Goal: Transaction & Acquisition: Purchase product/service

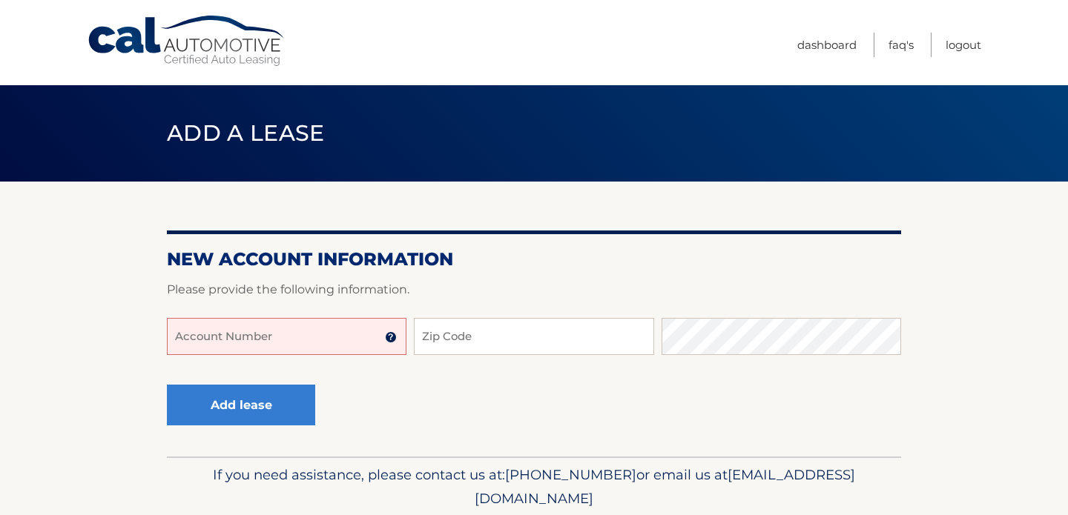
click at [333, 330] on input "Account Number" at bounding box center [286, 336] width 239 height 37
click at [386, 339] on img at bounding box center [391, 337] width 12 height 12
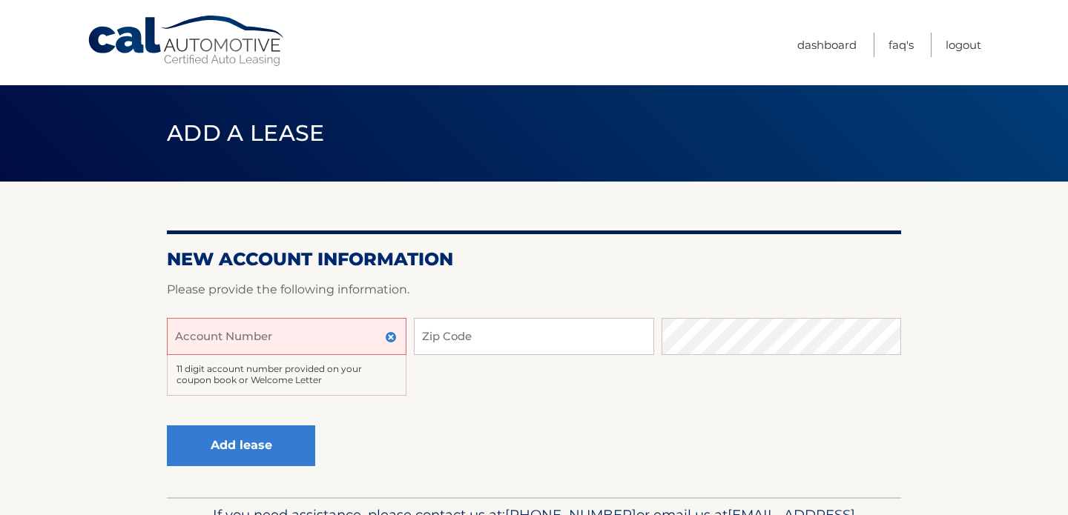
click at [350, 335] on input "Account Number" at bounding box center [286, 336] width 239 height 37
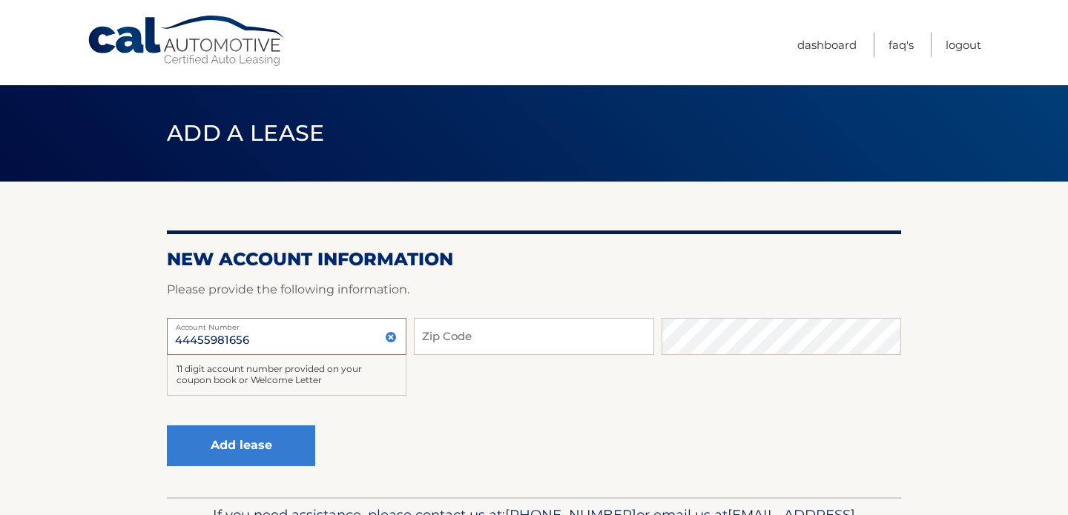
type input "44455981656"
click at [516, 334] on input "Zip Code" at bounding box center [533, 336] width 239 height 37
type input "08869"
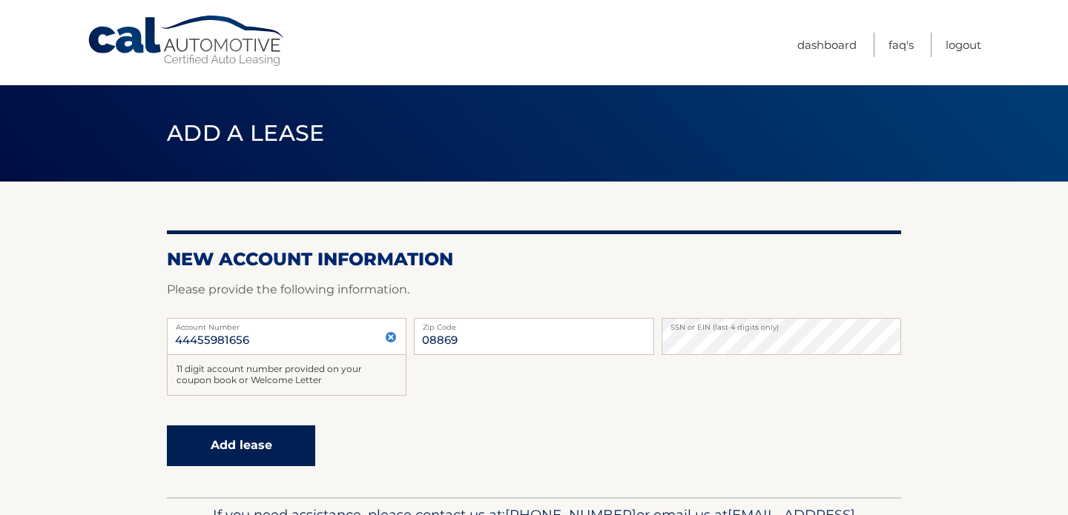
click at [265, 442] on button "Add lease" at bounding box center [241, 446] width 148 height 41
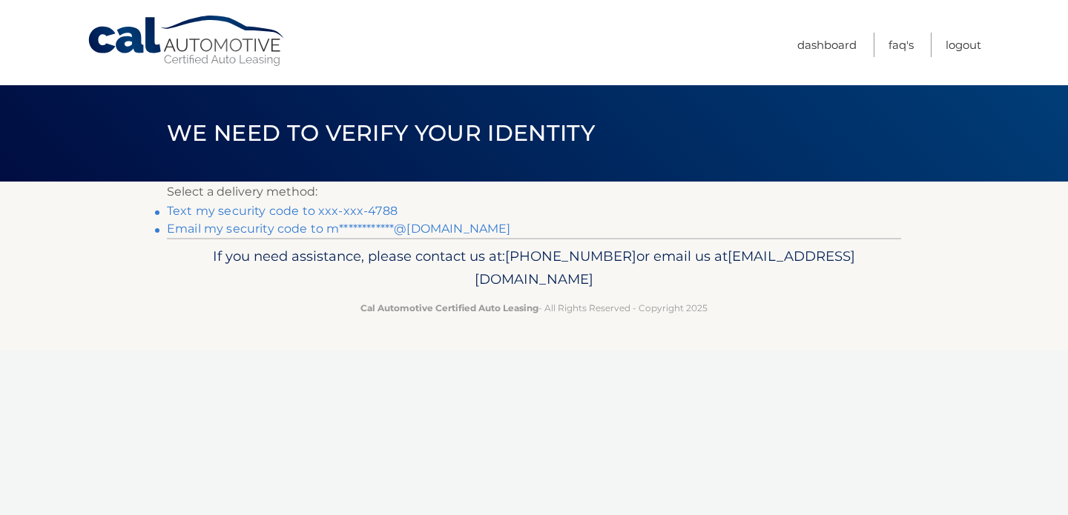
click at [375, 211] on link "Text my security code to xxx-xxx-4788" at bounding box center [282, 211] width 231 height 14
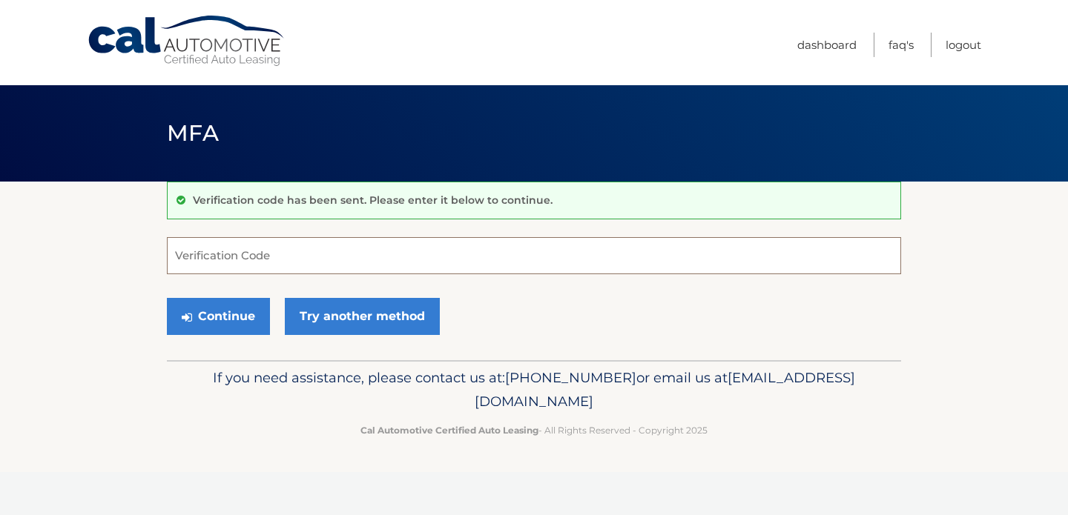
click at [354, 255] on input "Verification Code" at bounding box center [534, 255] width 734 height 37
type input "111218"
click at [214, 314] on button "Continue" at bounding box center [218, 316] width 103 height 37
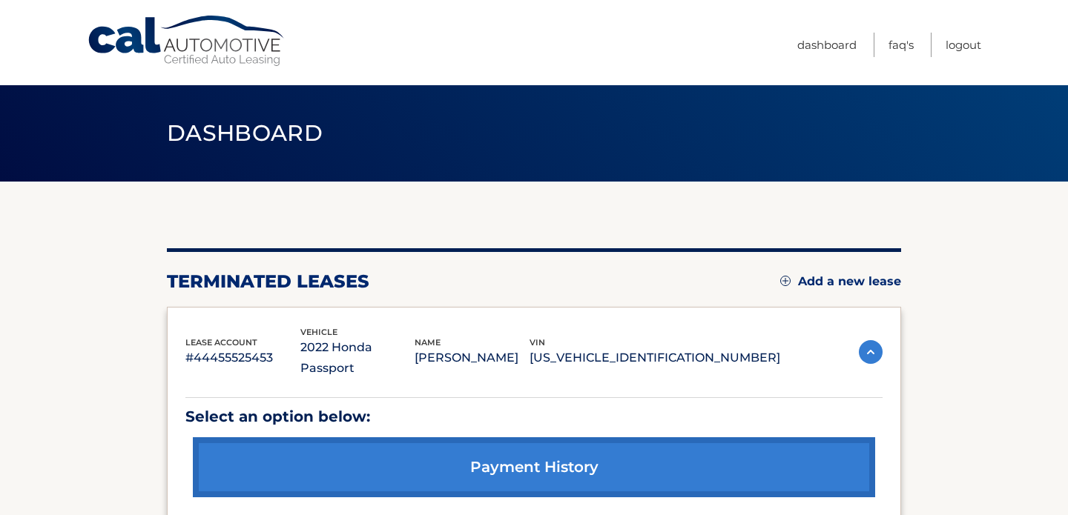
click at [859, 280] on link "Add a new lease" at bounding box center [840, 281] width 121 height 15
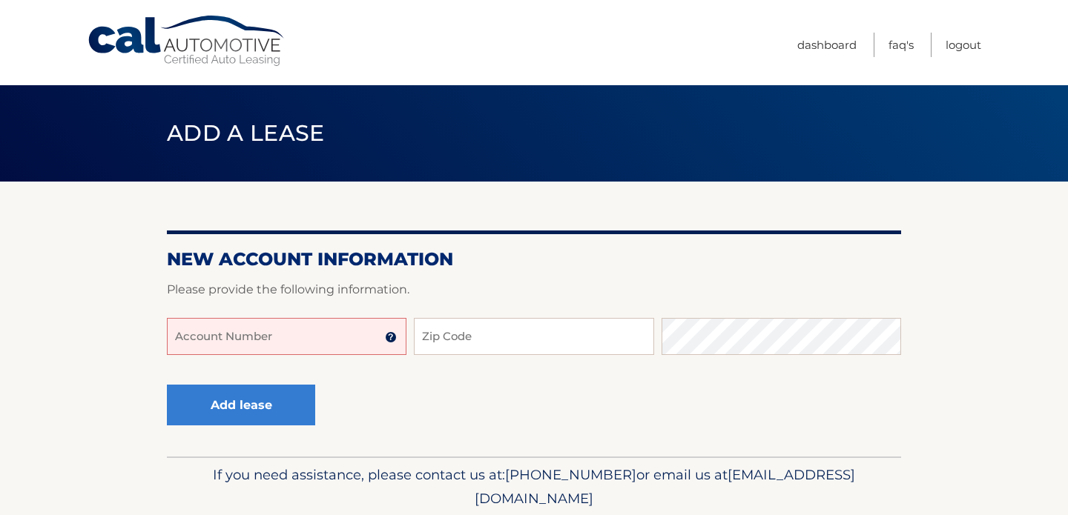
click at [304, 337] on input "Account Number" at bounding box center [286, 336] width 239 height 37
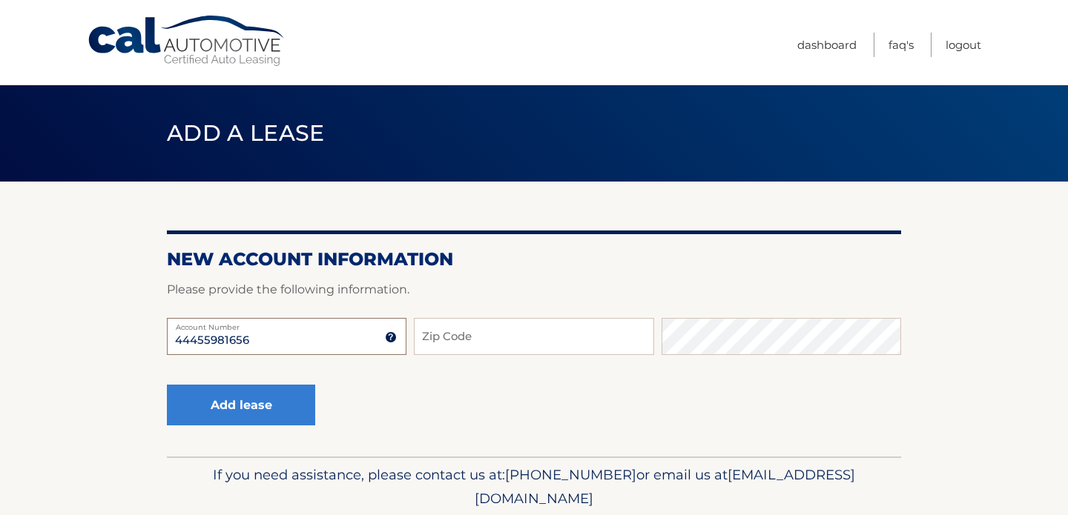
click at [288, 341] on input "44455981656" at bounding box center [286, 336] width 239 height 37
type input "44455981656"
click at [505, 325] on input "Zip Code" at bounding box center [533, 336] width 239 height 37
type input "08869"
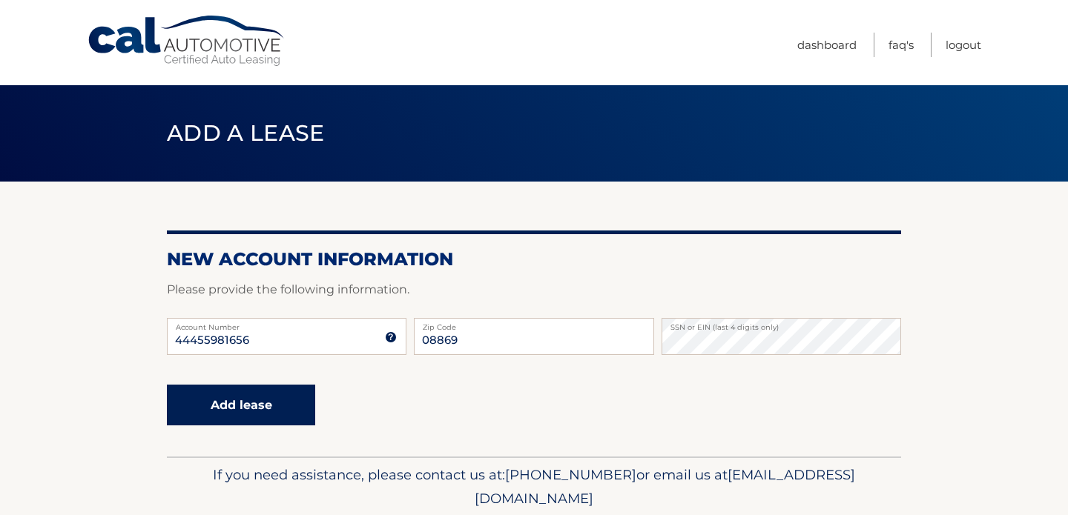
click at [246, 396] on button "Add lease" at bounding box center [241, 405] width 148 height 41
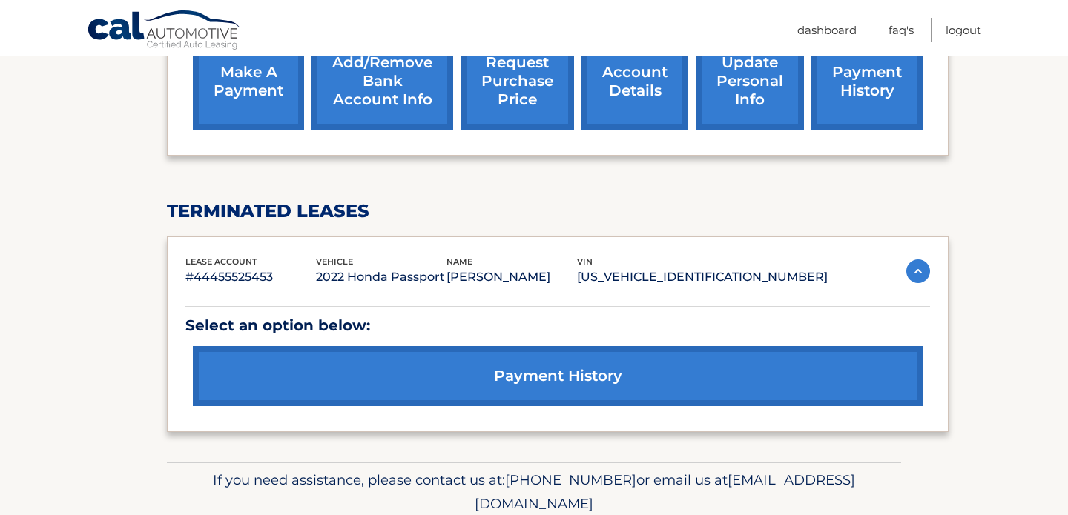
click at [922, 259] on img at bounding box center [918, 271] width 24 height 24
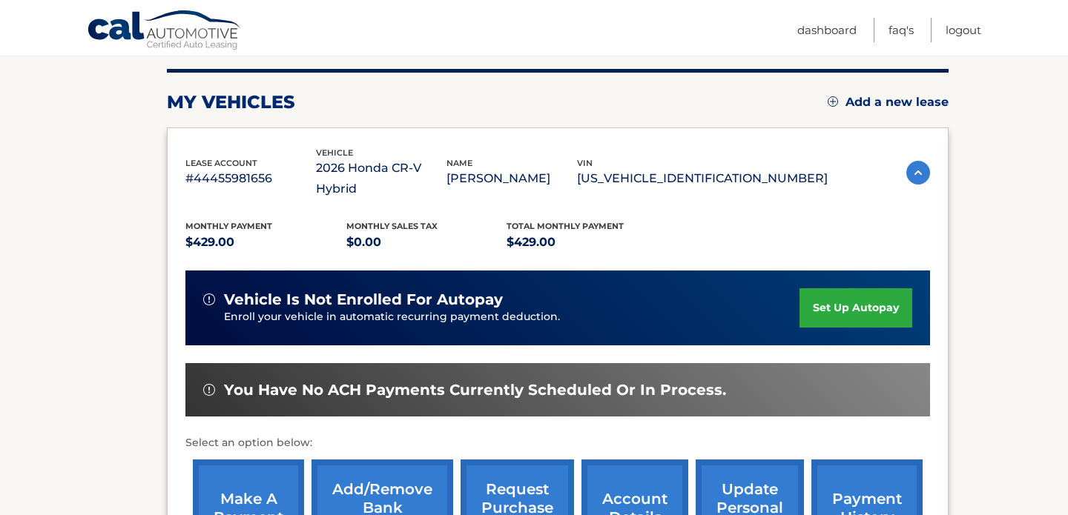
scroll to position [178, 0]
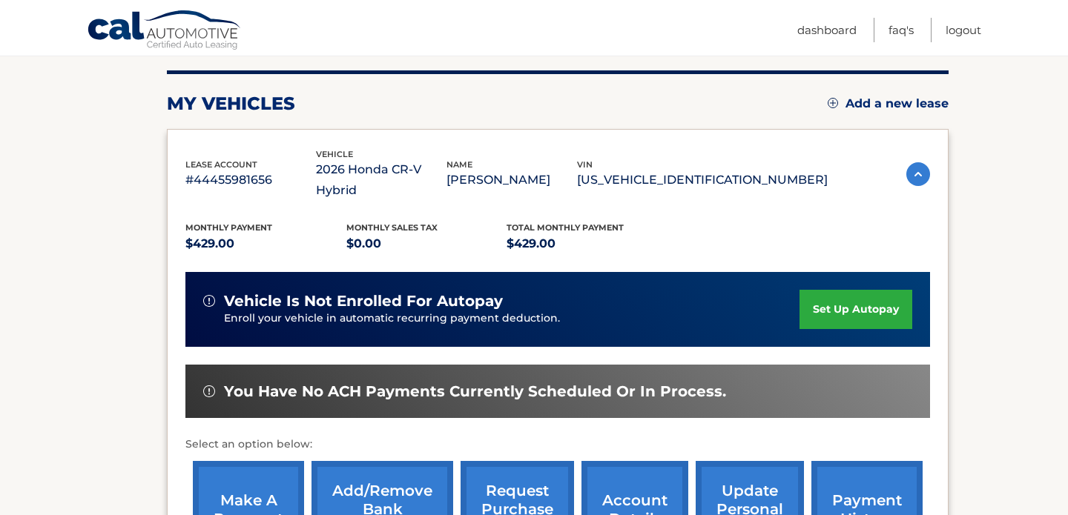
click at [259, 461] on link "make a payment" at bounding box center [248, 509] width 111 height 97
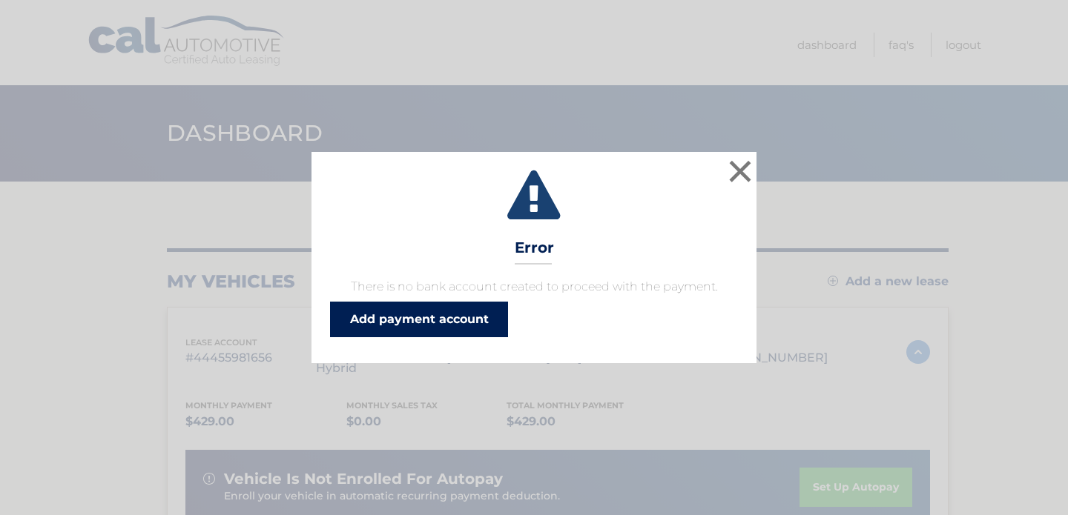
click at [459, 319] on link "Add payment account" at bounding box center [419, 320] width 178 height 36
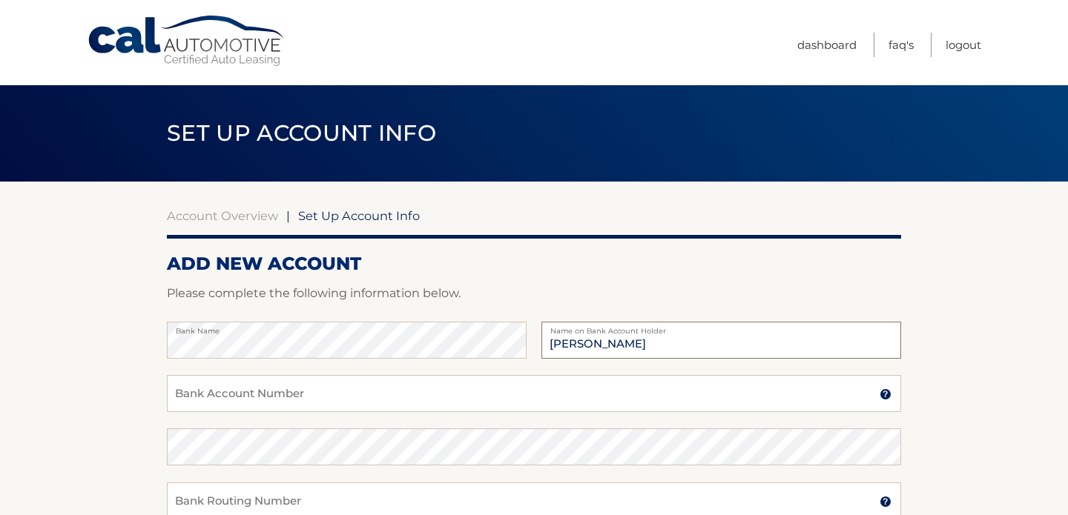
type input "[PERSON_NAME]"
click at [228, 400] on input "Bank Account Number" at bounding box center [534, 393] width 734 height 37
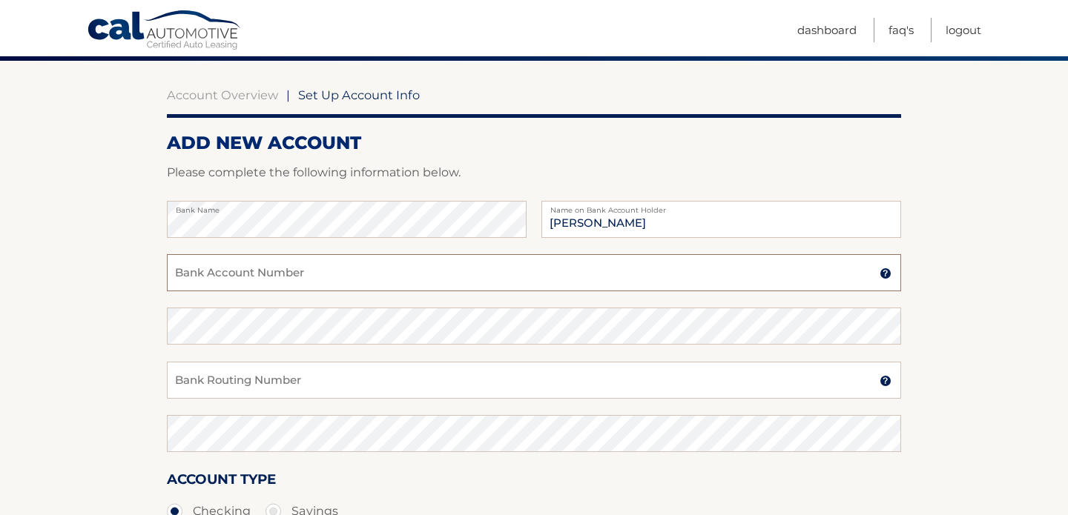
scroll to position [142, 0]
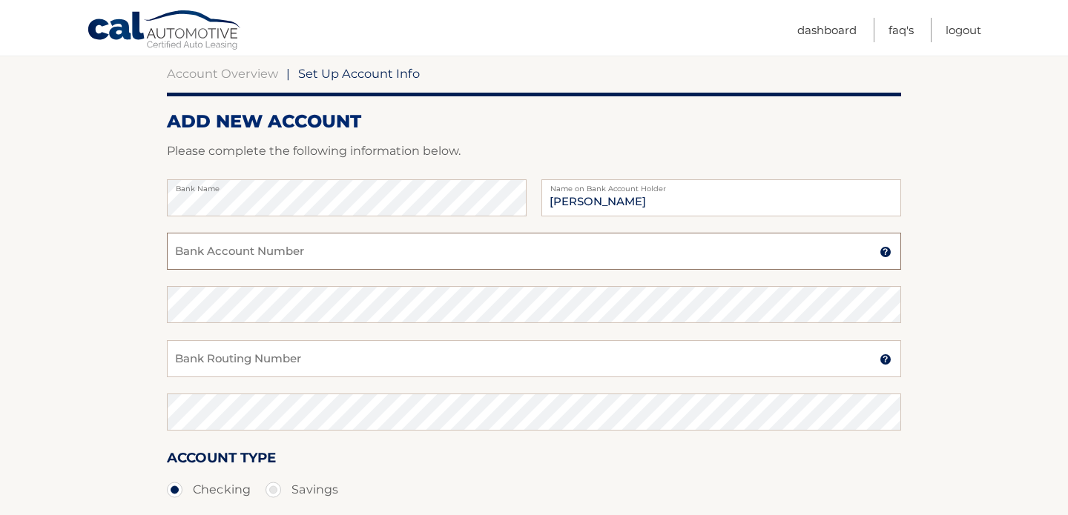
click at [284, 251] on input "Bank Account Number" at bounding box center [534, 251] width 734 height 37
type input "381058888919"
click at [240, 357] on input "Bank Routing Number" at bounding box center [534, 358] width 734 height 37
type input "02120339"
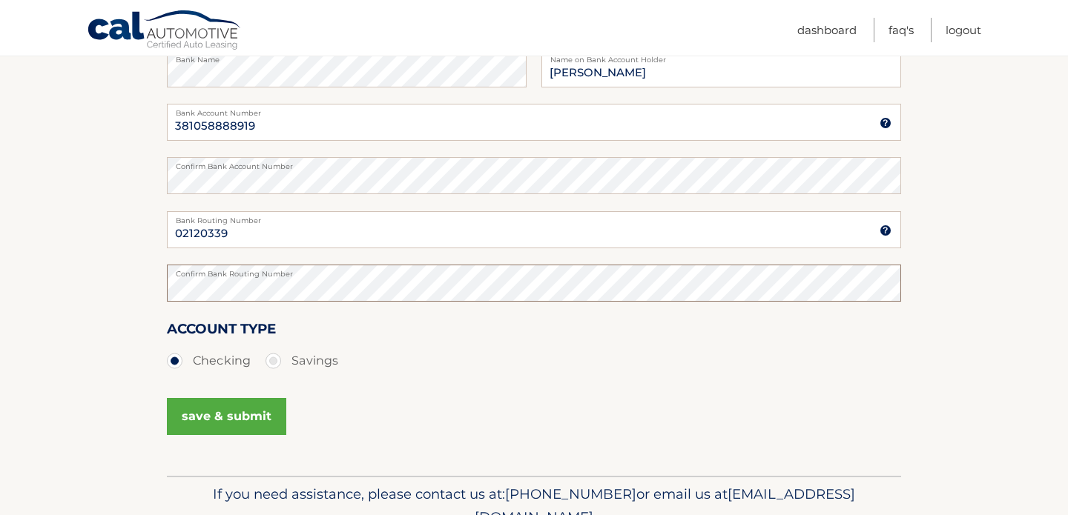
scroll to position [280, 0]
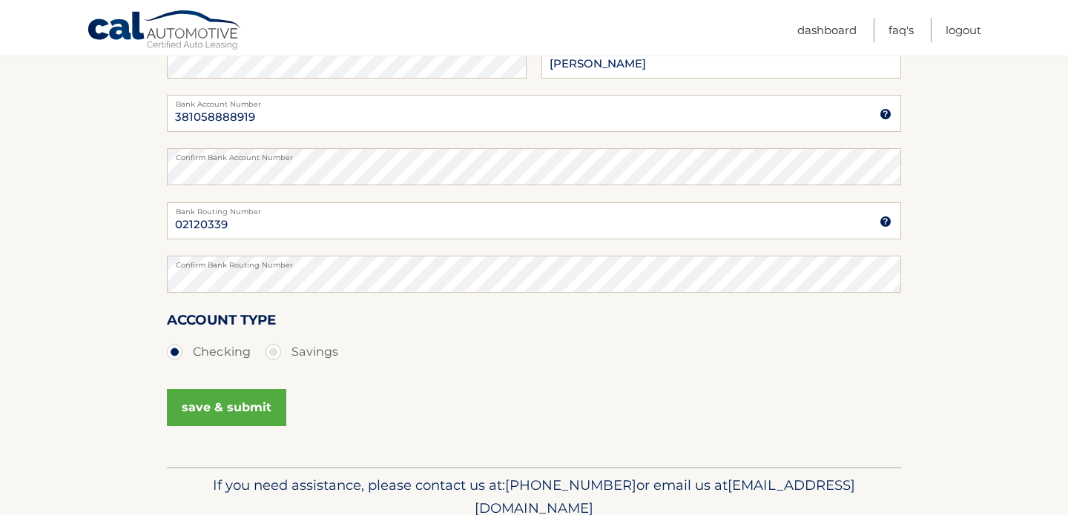
click at [226, 408] on button "save & submit" at bounding box center [226, 407] width 119 height 37
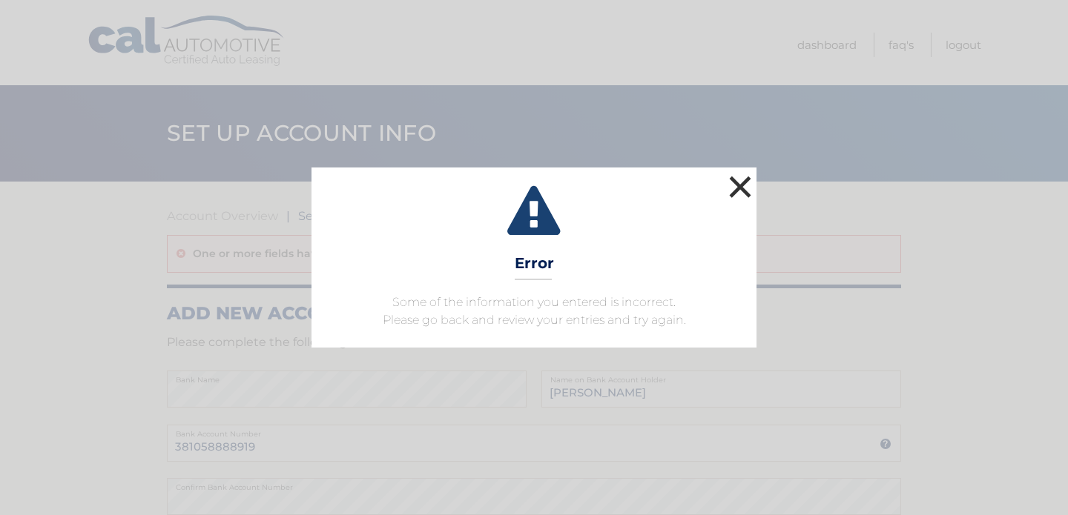
click at [743, 188] on button "×" at bounding box center [740, 187] width 30 height 30
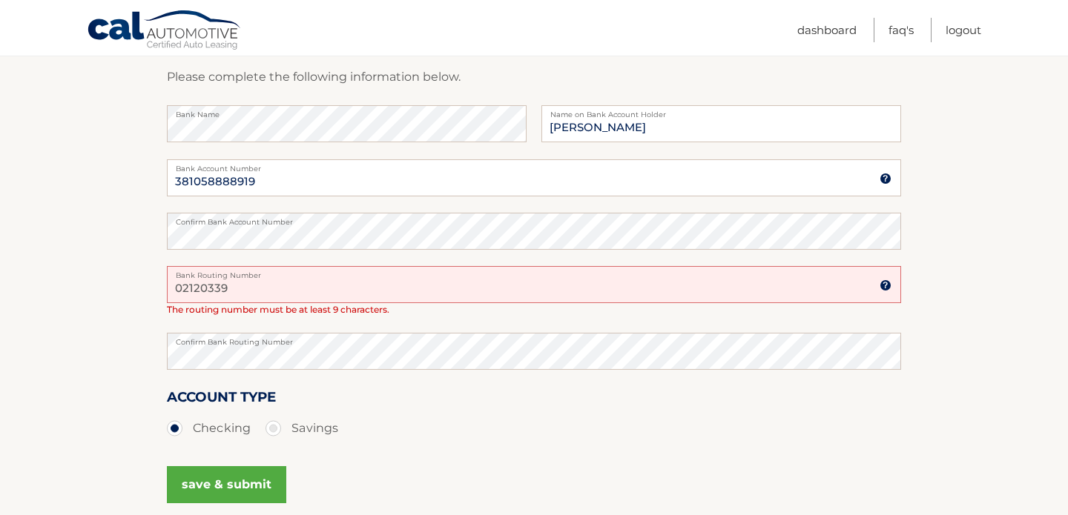
scroll to position [270, 0]
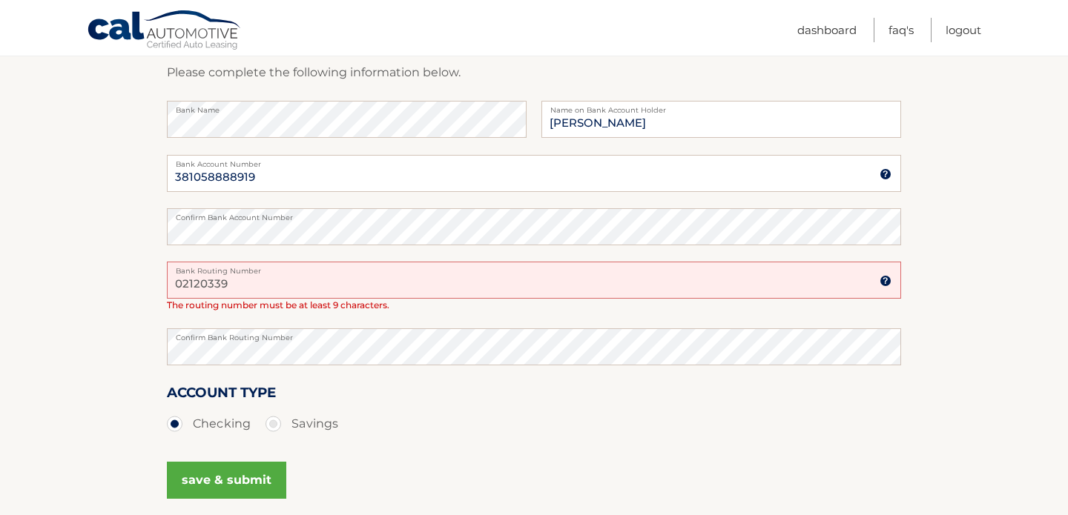
click at [314, 291] on input "02120339" at bounding box center [534, 280] width 734 height 37
type input "021200339"
click at [230, 480] on button "save & submit" at bounding box center [226, 480] width 119 height 37
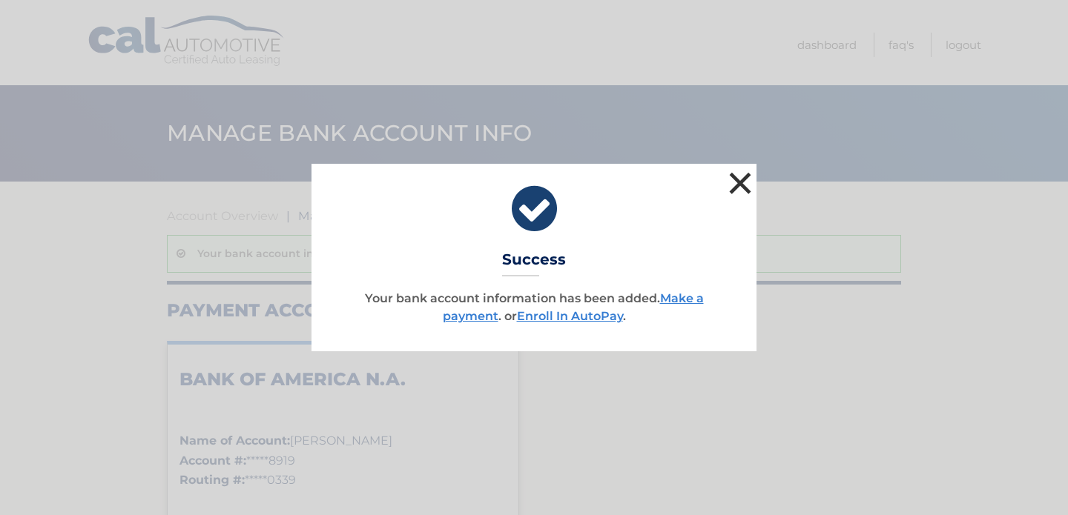
click at [742, 188] on button "×" at bounding box center [740, 183] width 30 height 30
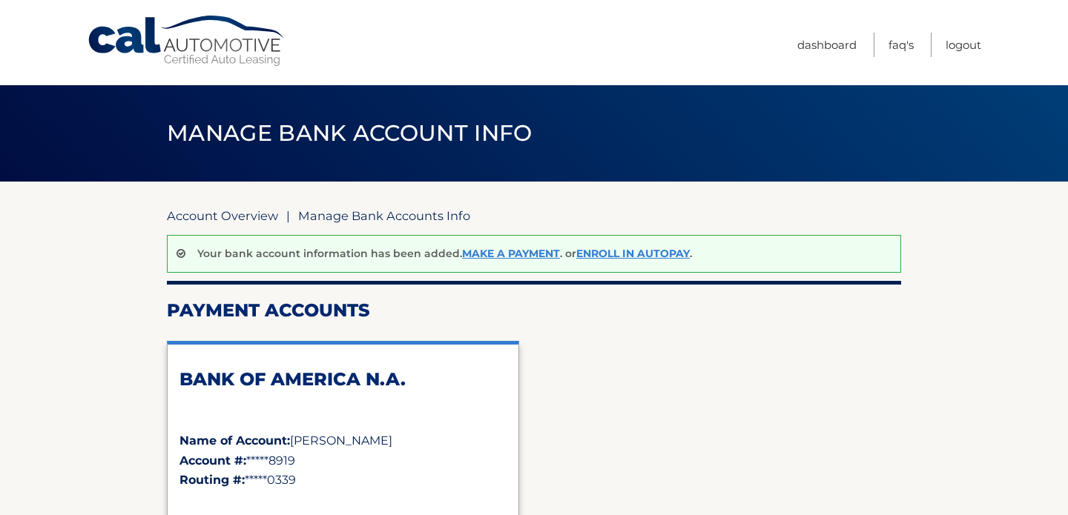
click at [232, 219] on link "Account Overview" at bounding box center [222, 215] width 111 height 15
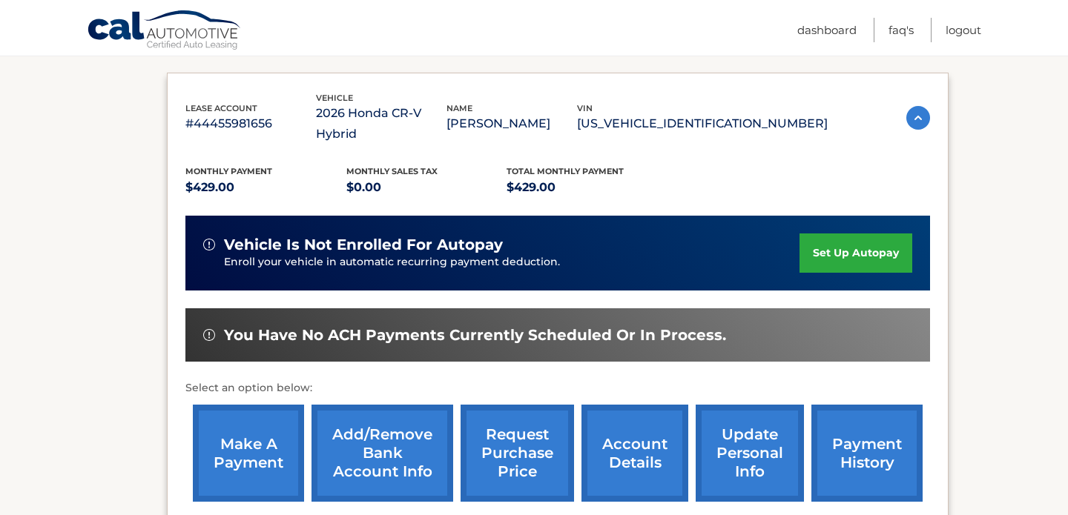
scroll to position [238, 0]
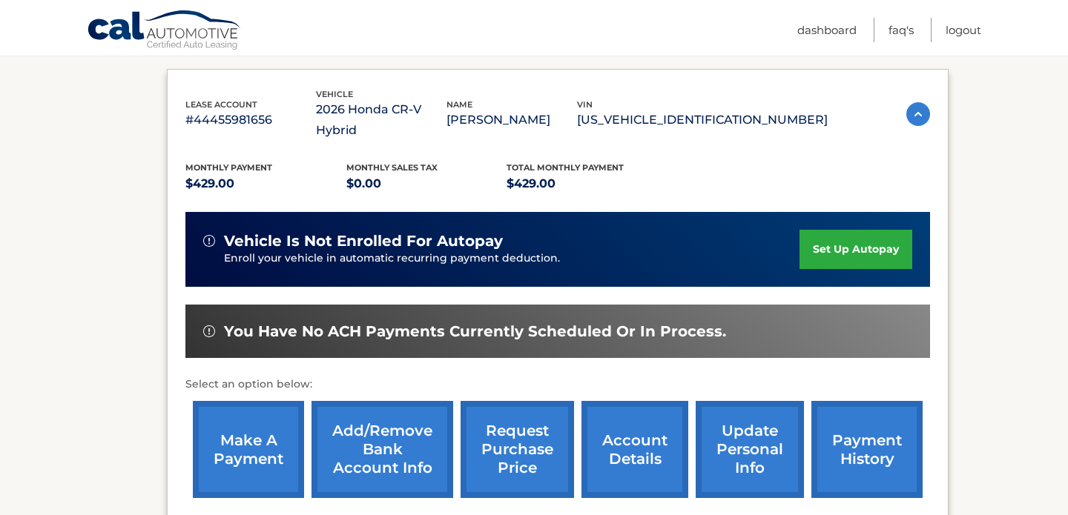
click at [288, 409] on link "make a payment" at bounding box center [248, 449] width 111 height 97
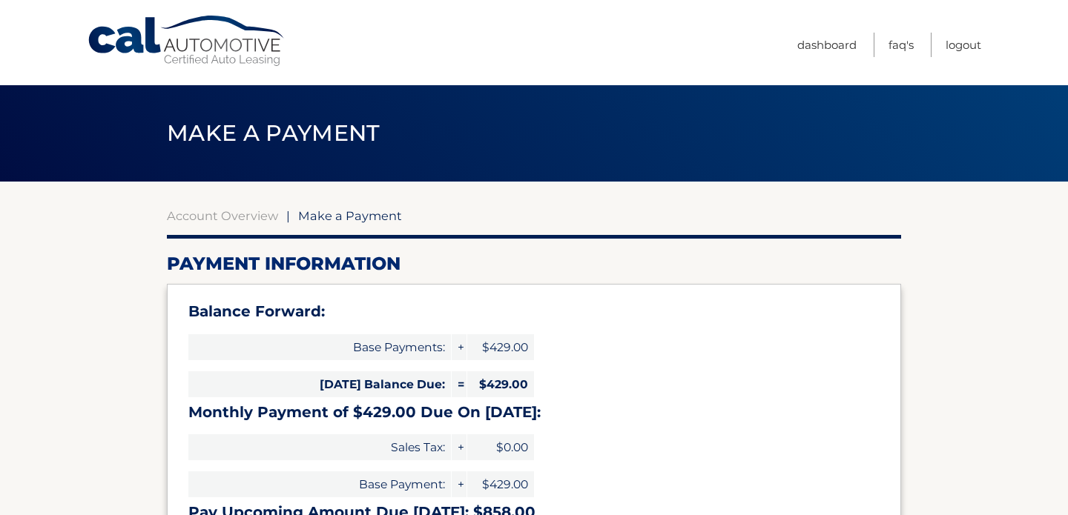
select select "NWQ3NmVlODQtY2MwMi00Njg0LTgyZDgtODA2ODRiMWY0MWVj"
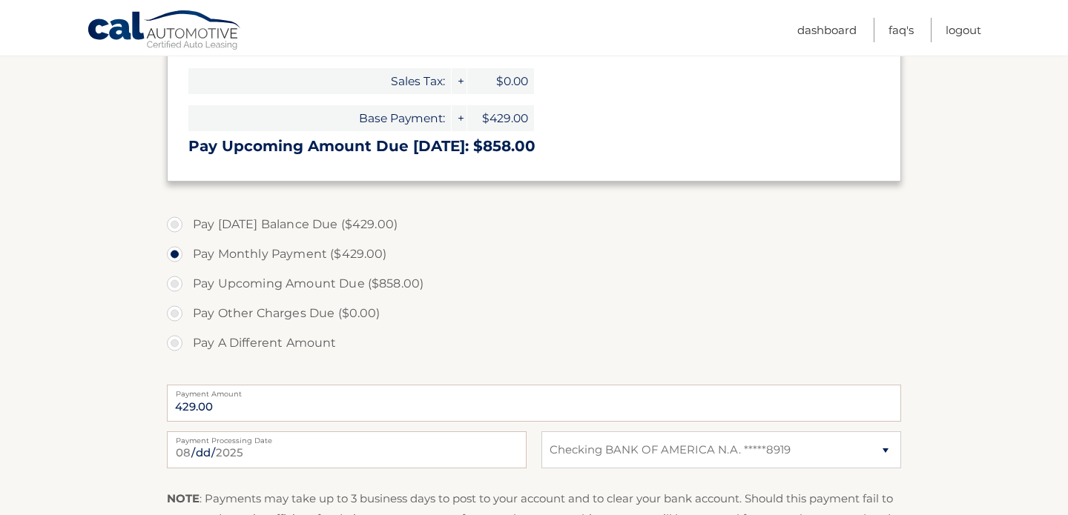
scroll to position [367, 0]
click at [179, 351] on label "Pay A Different Amount" at bounding box center [534, 343] width 734 height 30
click at [179, 351] on input "Pay A Different Amount" at bounding box center [180, 340] width 15 height 24
radio input "true"
click at [231, 400] on input "Payment Amount" at bounding box center [534, 402] width 734 height 37
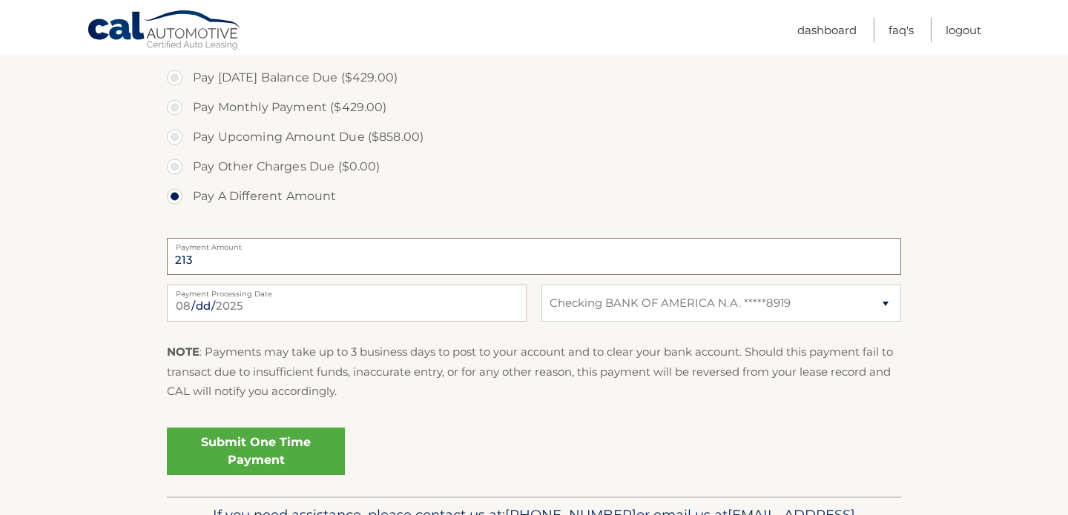
scroll to position [516, 0]
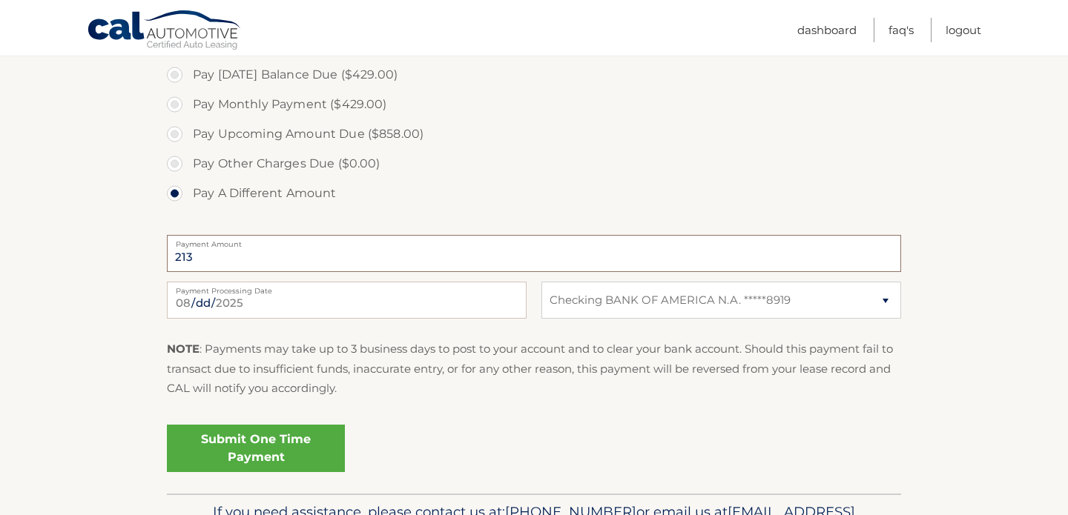
type input "213"
click at [261, 446] on link "Submit One Time Payment" at bounding box center [256, 448] width 178 height 47
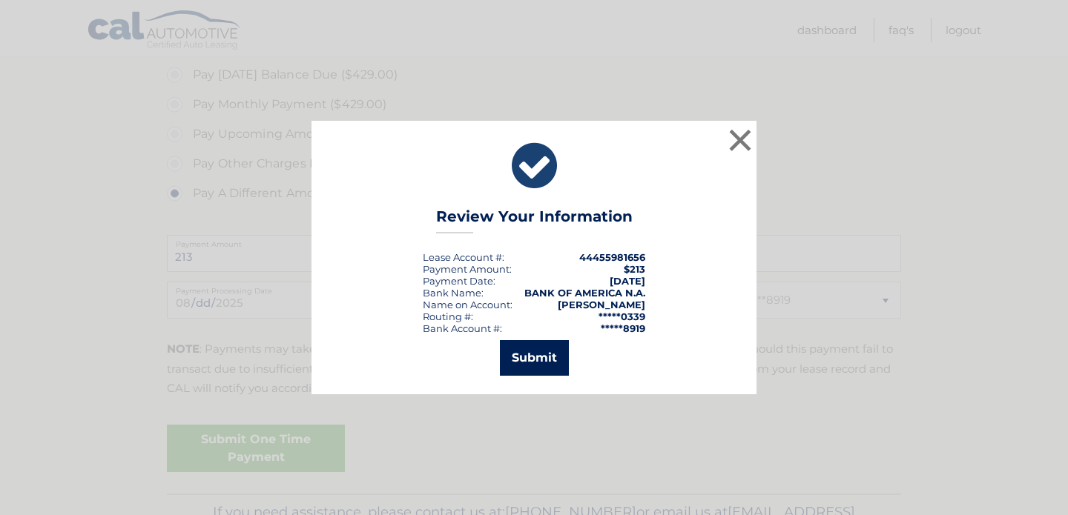
click at [545, 350] on button "Submit" at bounding box center [534, 358] width 69 height 36
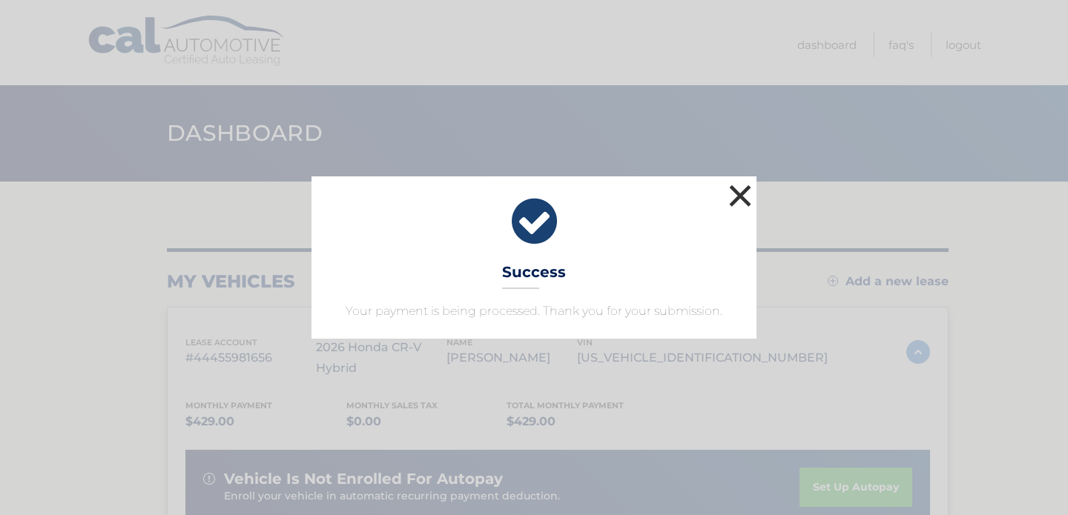
click at [734, 194] on button "×" at bounding box center [740, 196] width 30 height 30
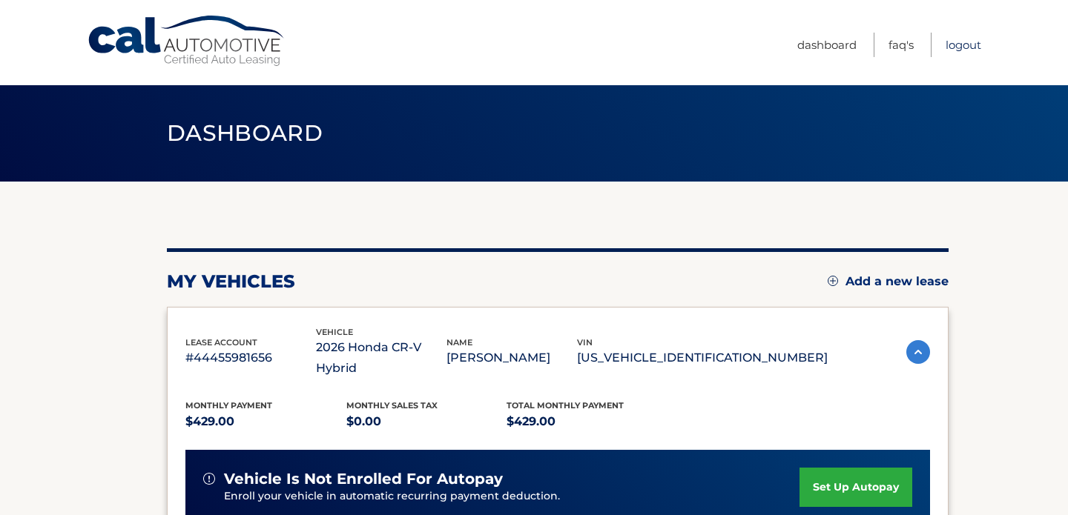
click at [971, 41] on link "Logout" at bounding box center [963, 45] width 36 height 24
